Goal: Find specific page/section: Find specific page/section

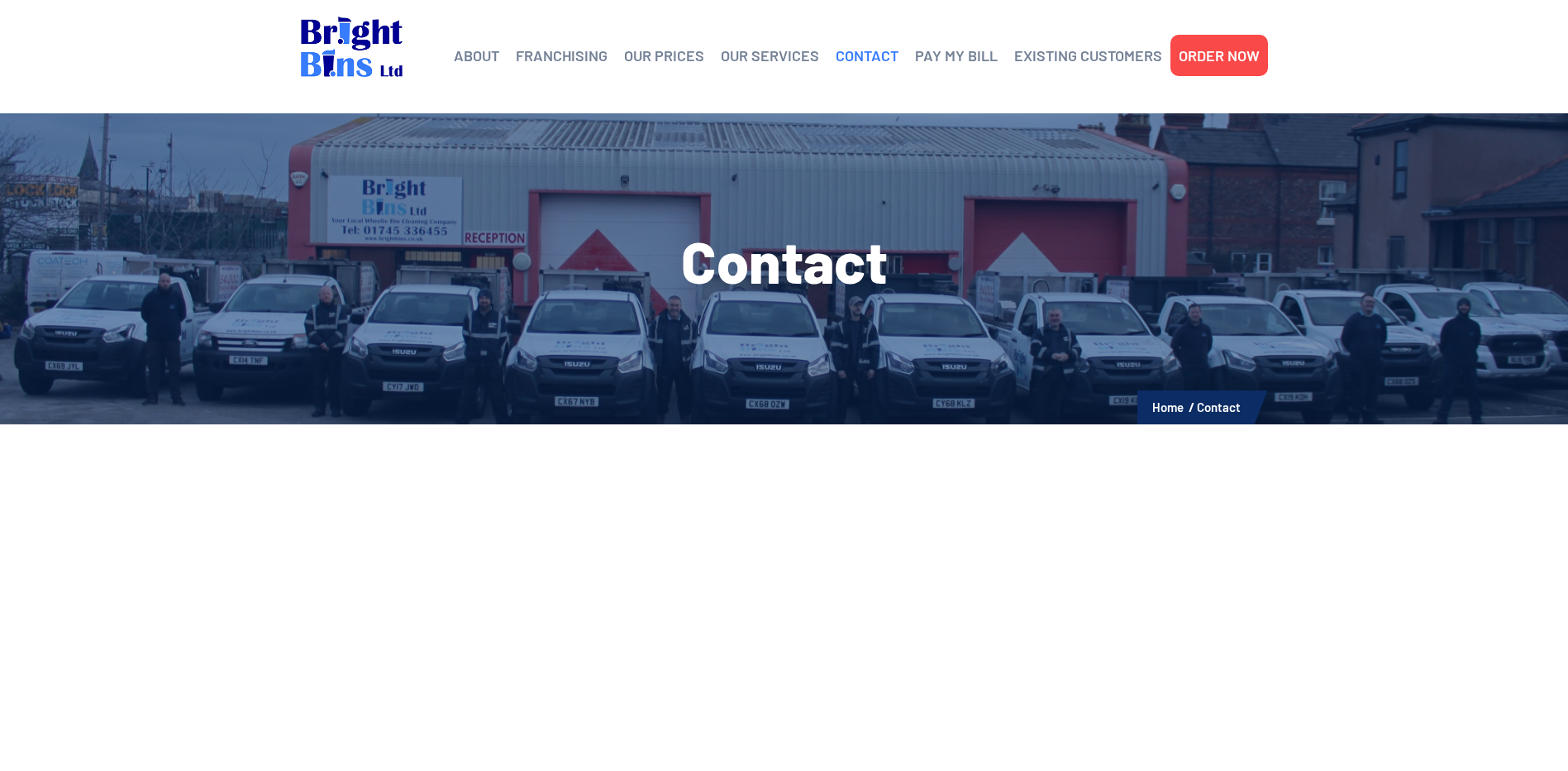
click at [871, 58] on link "CONTACT" at bounding box center [867, 55] width 63 height 25
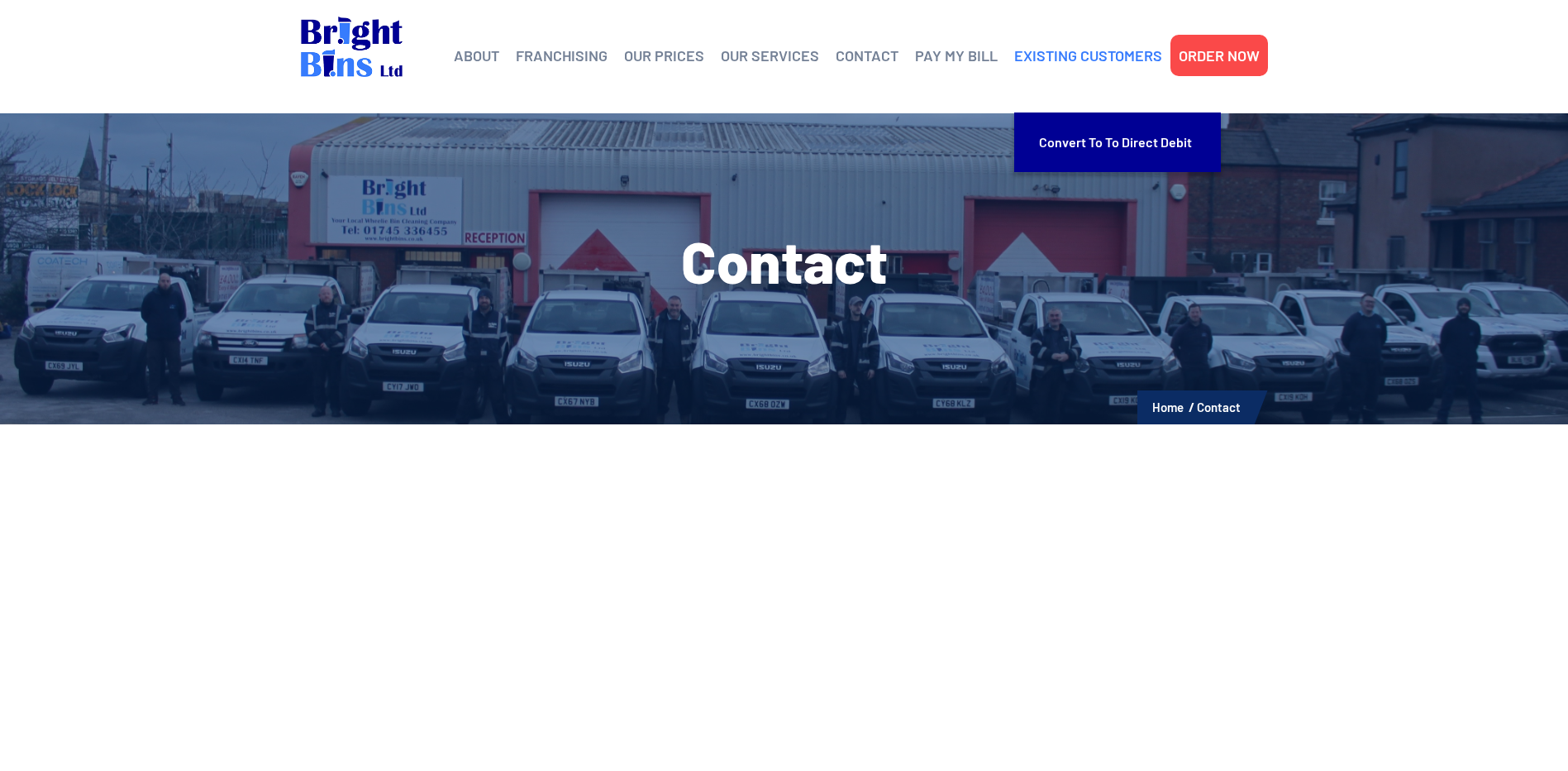
click at [1095, 55] on link "EXISTING CUSTOMERS" at bounding box center [1088, 55] width 148 height 25
